Goal: Navigation & Orientation: Find specific page/section

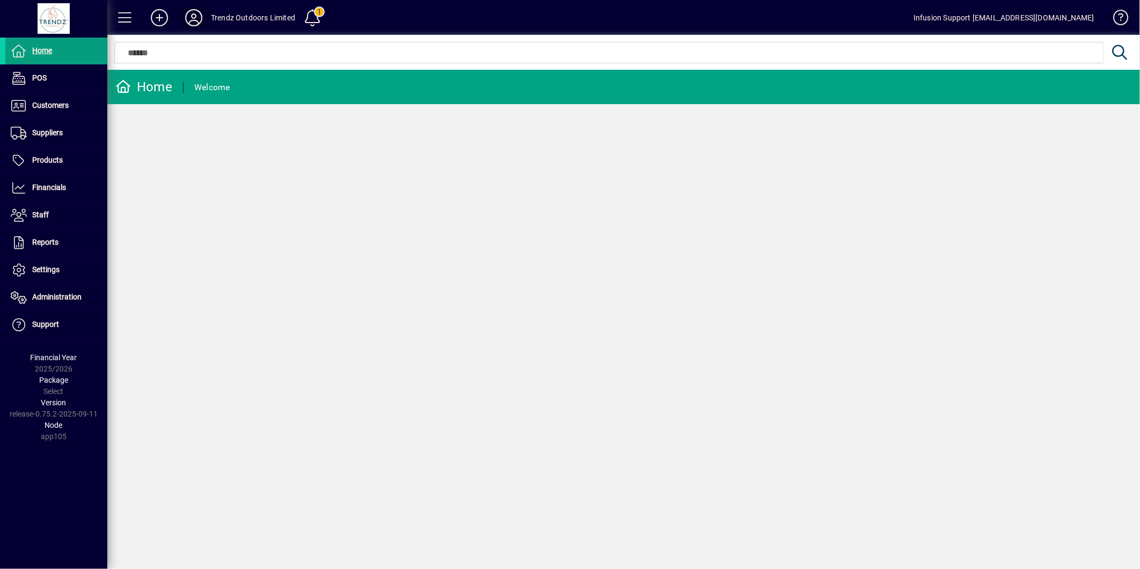
click at [194, 17] on icon at bounding box center [193, 17] width 21 height 17
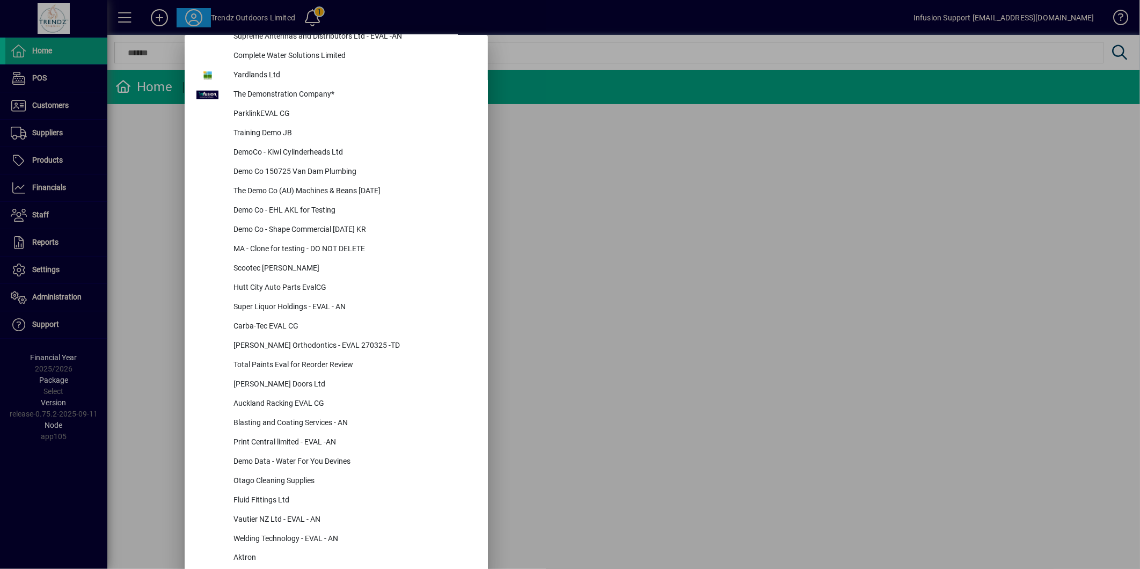
scroll to position [1682, 0]
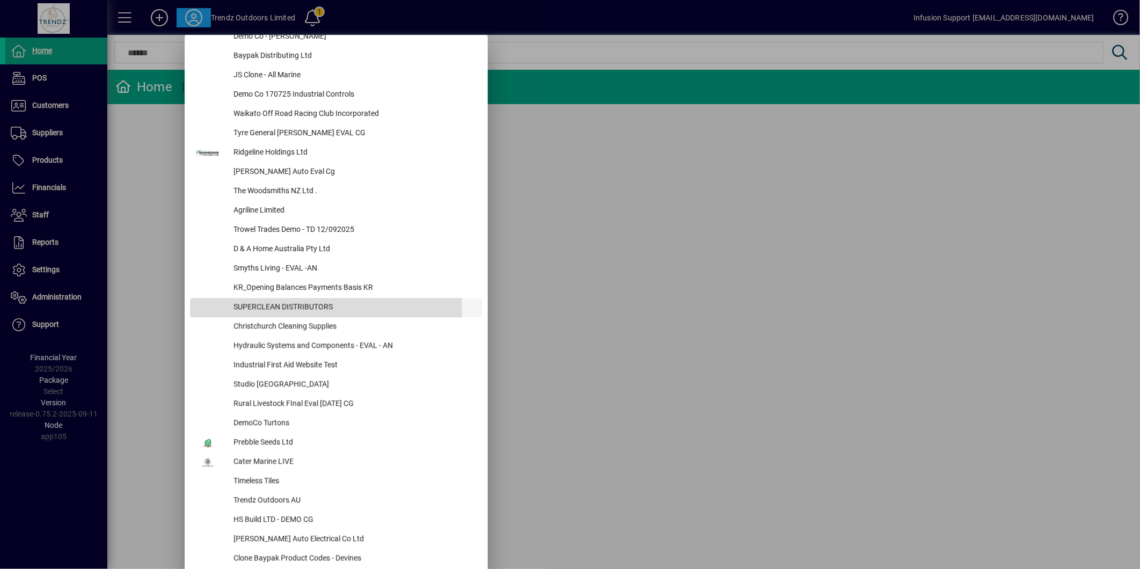
click at [266, 310] on div "SUPERCLEAN DISTRIBUTORS" at bounding box center [354, 307] width 258 height 19
